Goal: Information Seeking & Learning: Learn about a topic

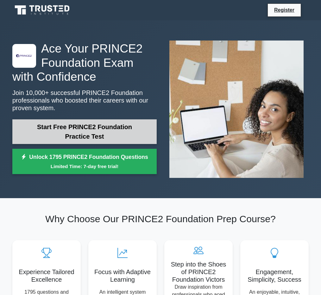
click at [55, 135] on link "Start Free PRINCE2 Foundation Practice Test" at bounding box center [84, 131] width 144 height 25
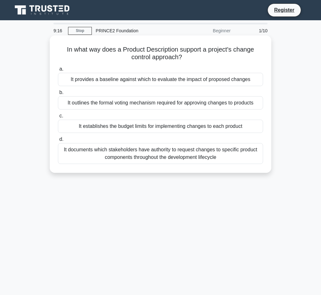
click at [107, 79] on div "It provides a baseline against which to evaluate the impact of proposed changes" at bounding box center [160, 79] width 205 height 13
click at [58, 71] on input "a. It provides a baseline against which to evaluate the impact of proposed chan…" at bounding box center [58, 69] width 0 height 4
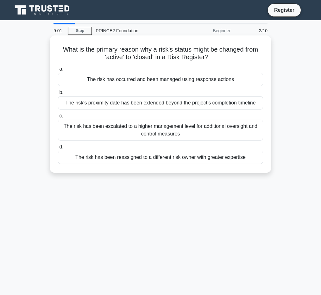
click at [120, 81] on div "The risk has occurred and been managed using response actions" at bounding box center [160, 79] width 205 height 13
click at [58, 71] on input "a. The risk has occurred and been managed using response actions" at bounding box center [58, 69] width 0 height 4
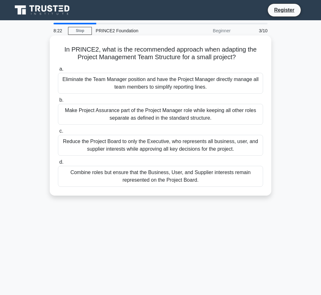
click at [112, 179] on div "Combine roles but ensure that the Business, User, and Supplier interests remain…" at bounding box center [160, 176] width 205 height 21
click at [58, 164] on input "d. Combine roles but ensure that the Business, User, and Supplier interests rem…" at bounding box center [58, 162] width 0 height 4
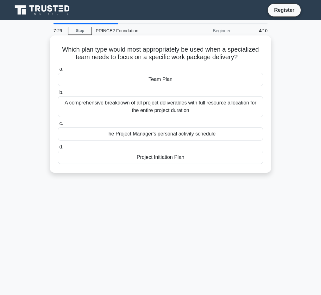
click at [103, 157] on div "Project Initiation Plan" at bounding box center [160, 157] width 205 height 13
click at [58, 149] on input "d. Project Initiation Plan" at bounding box center [58, 147] width 0 height 4
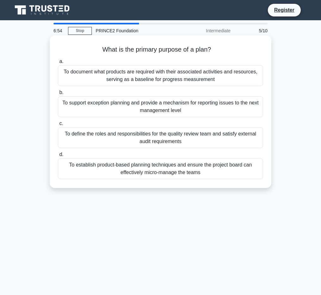
click at [129, 138] on div "To define the roles and responsibilities for the quality review team and satisf…" at bounding box center [160, 137] width 205 height 21
click at [58, 126] on input "c. To define the roles and responsibilities for the quality review team and sat…" at bounding box center [58, 124] width 0 height 4
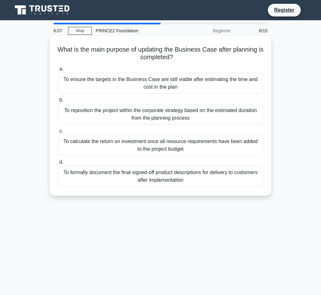
click at [129, 82] on div "To ensure the targets in the Business Case are still viable after estimating th…" at bounding box center [160, 83] width 205 height 21
click at [58, 71] on input "a. To ensure the targets in the Business Case are still viable after estimating…" at bounding box center [58, 69] width 0 height 4
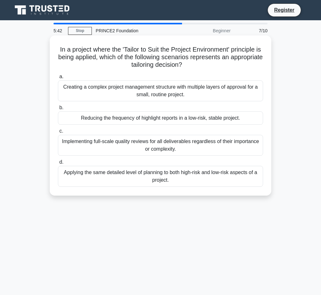
click at [138, 146] on div "Implementing full-scale quality reviews for all deliverables regardless of thei…" at bounding box center [160, 145] width 205 height 21
click at [58, 133] on input "c. Implementing full-scale quality reviews for all deliverables regardless of t…" at bounding box center [58, 131] width 0 height 4
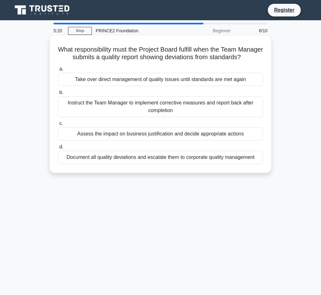
click at [103, 132] on div "Assess the impact on business justification and decide appropriate actions" at bounding box center [160, 133] width 205 height 13
click at [58, 126] on input "c. Assess the impact on business justification and decide appropriate actions" at bounding box center [58, 124] width 0 height 4
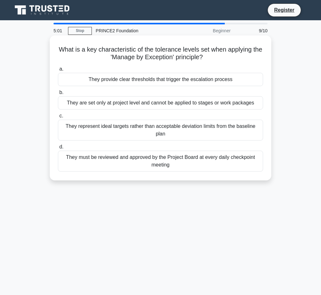
click at [108, 164] on div "They must be reviewed and approved by the Project Board at every daily checkpoi…" at bounding box center [160, 161] width 205 height 21
click at [58, 149] on input "d. They must be reviewed and approved by the Project Board at every daily check…" at bounding box center [58, 147] width 0 height 4
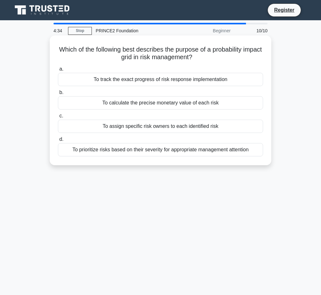
click at [141, 153] on div "To prioritize risks based on their severity for appropriate management attention" at bounding box center [160, 149] width 205 height 13
click at [58, 141] on input "d. To prioritize risks based on their severity for appropriate management atten…" at bounding box center [58, 139] width 0 height 4
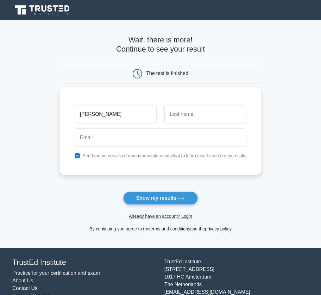
type input "[PERSON_NAME]"
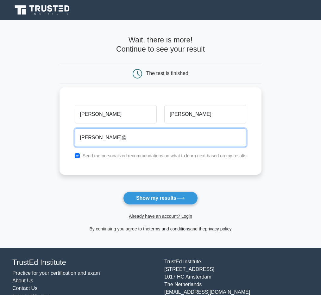
type input "[PERSON_NAME][EMAIL_ADDRESS][DOMAIN_NAME]"
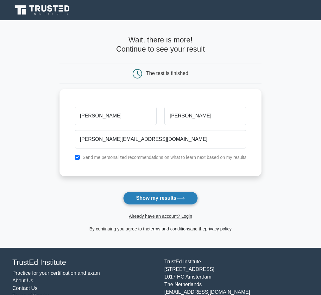
click at [159, 197] on button "Show my results" at bounding box center [160, 197] width 75 height 13
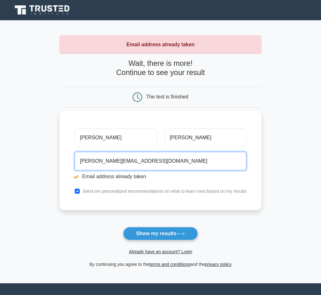
drag, startPoint x: 147, startPoint y: 161, endPoint x: 102, endPoint y: 161, distance: 45.6
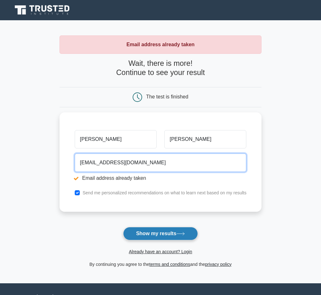
type input "lucyuttley21@gmail.com"
click at [151, 232] on button "Show my results" at bounding box center [160, 233] width 75 height 13
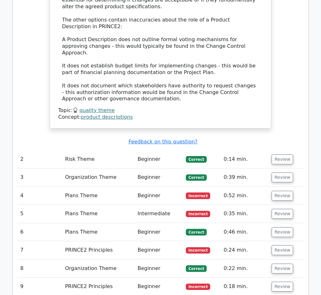
scroll to position [747, 0]
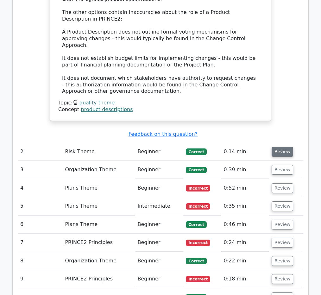
click at [275, 147] on button "Review" at bounding box center [282, 152] width 22 height 10
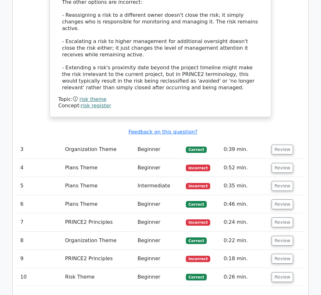
scroll to position [1118, 0]
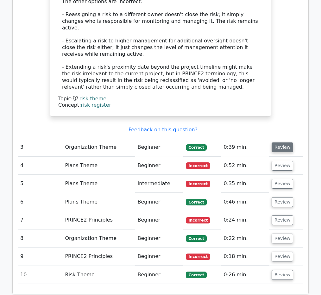
click at [280, 142] on button "Review" at bounding box center [282, 147] width 22 height 10
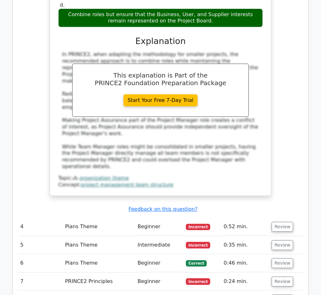
scroll to position [1387, 0]
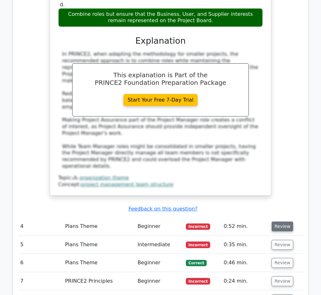
click at [281, 221] on button "Review" at bounding box center [282, 226] width 22 height 10
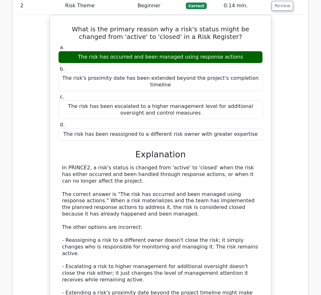
scroll to position [812, 0]
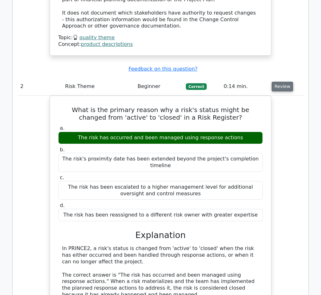
click at [280, 82] on button "Review" at bounding box center [282, 87] width 22 height 10
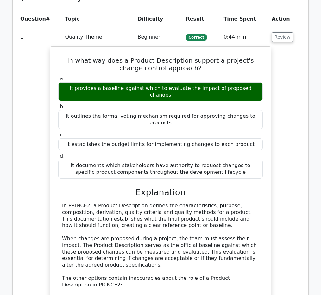
scroll to position [479, 0]
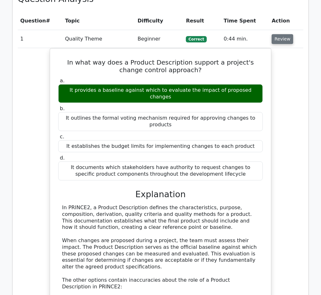
click at [279, 34] on button "Review" at bounding box center [282, 39] width 22 height 10
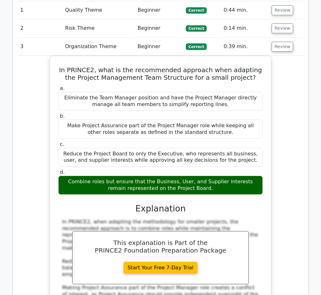
scroll to position [505, 0]
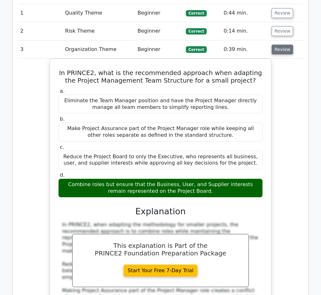
click at [281, 45] on button "Review" at bounding box center [282, 50] width 22 height 10
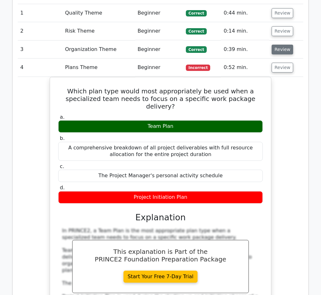
click at [281, 45] on button "Review" at bounding box center [282, 50] width 22 height 10
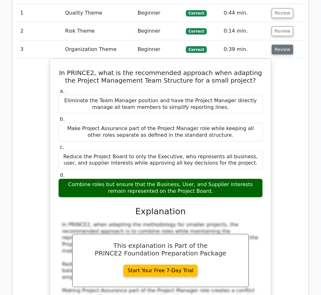
click at [281, 45] on button "Review" at bounding box center [282, 50] width 22 height 10
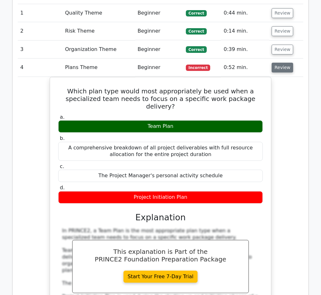
click at [280, 63] on button "Review" at bounding box center [282, 68] width 22 height 10
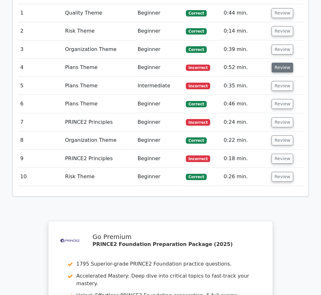
click at [279, 63] on button "Review" at bounding box center [282, 68] width 22 height 10
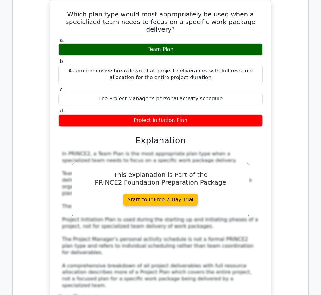
scroll to position [582, 0]
